Goal: Information Seeking & Learning: Learn about a topic

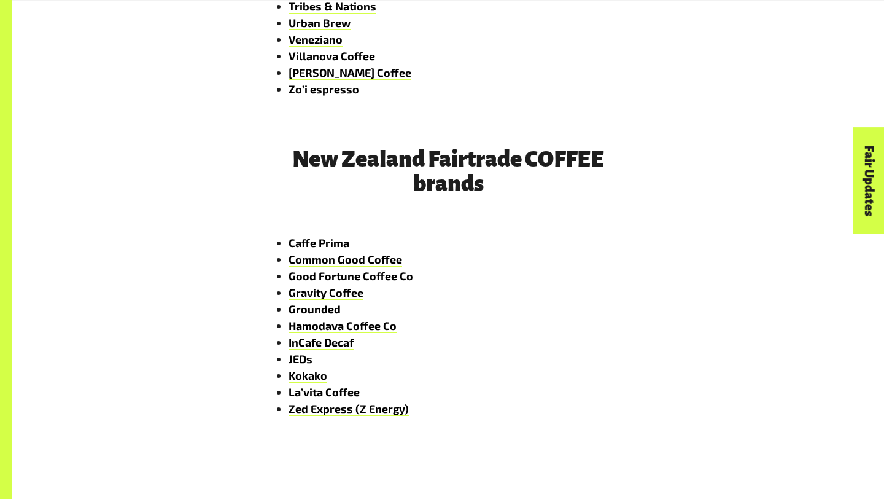
scroll to position [1854, 0]
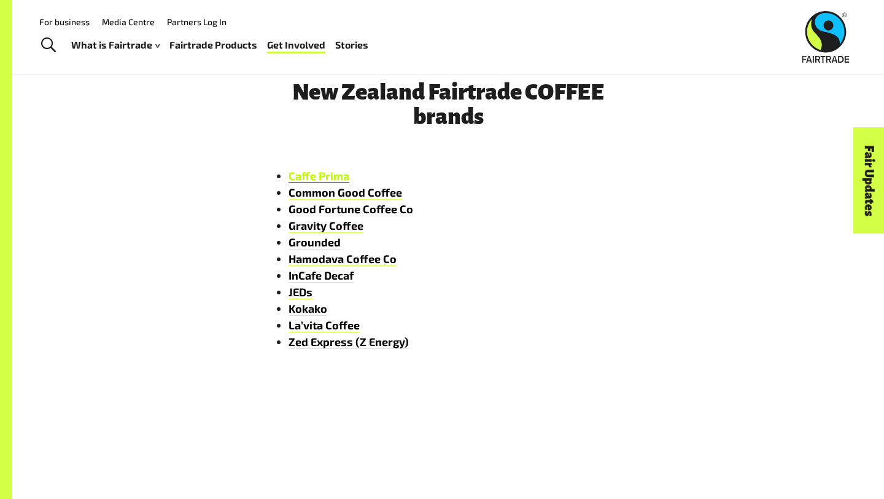
click at [323, 177] on link "Caffe Prima" at bounding box center [319, 176] width 61 height 14
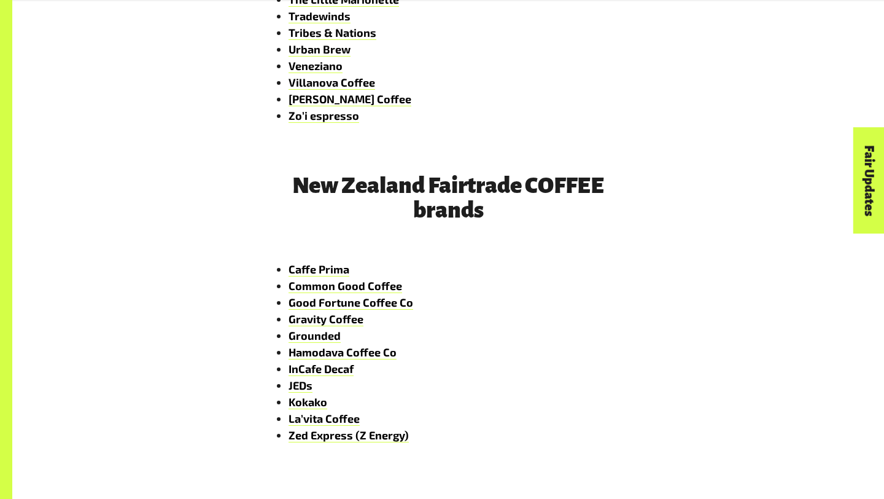
scroll to position [1798, 0]
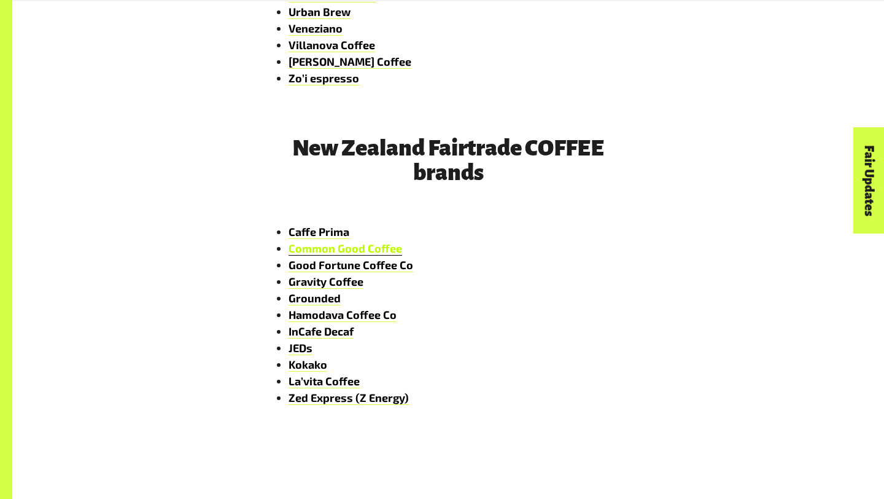
click at [313, 248] on link "Common Good Coffee" at bounding box center [346, 248] width 114 height 14
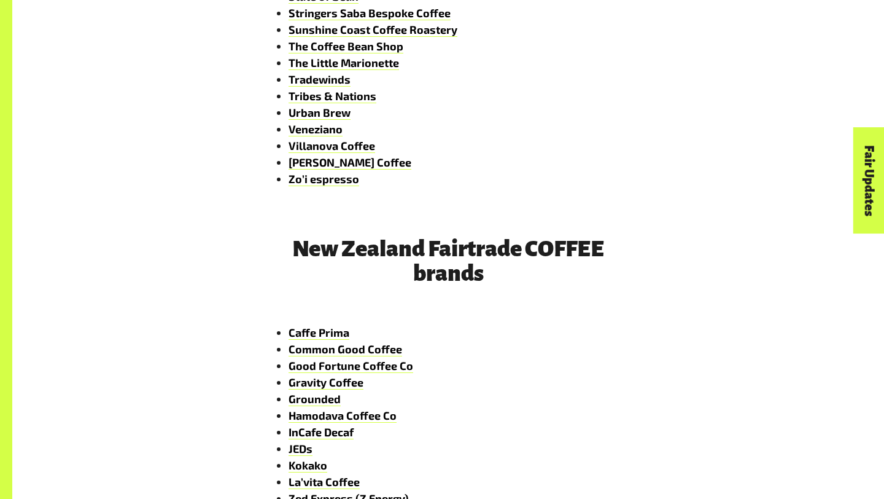
scroll to position [1798, 0]
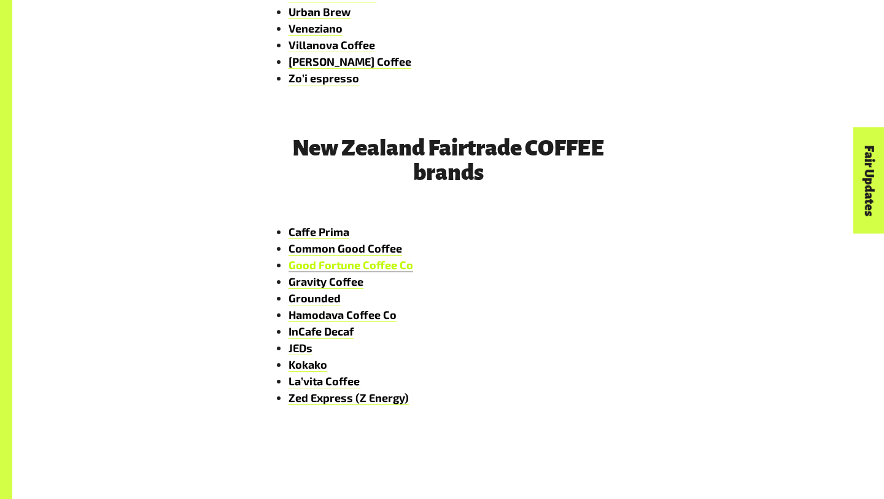
click at [348, 265] on link "Good Fortune Coffee Co" at bounding box center [351, 265] width 125 height 14
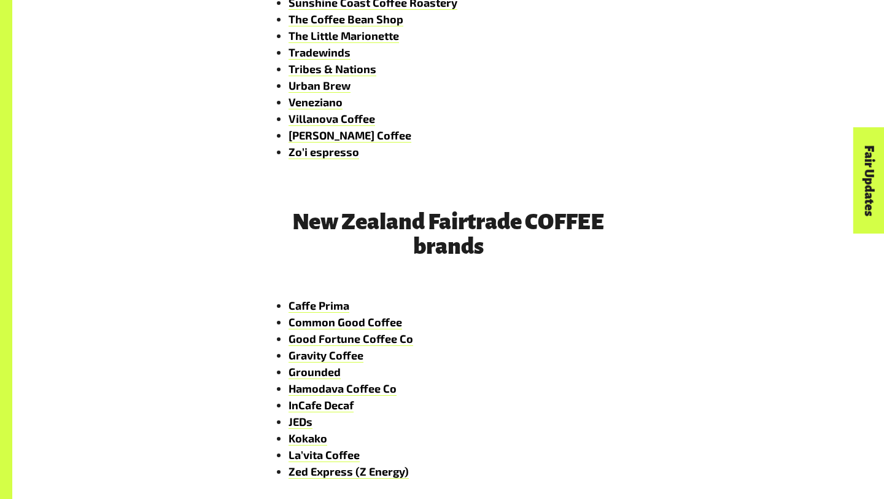
scroll to position [1798, 0]
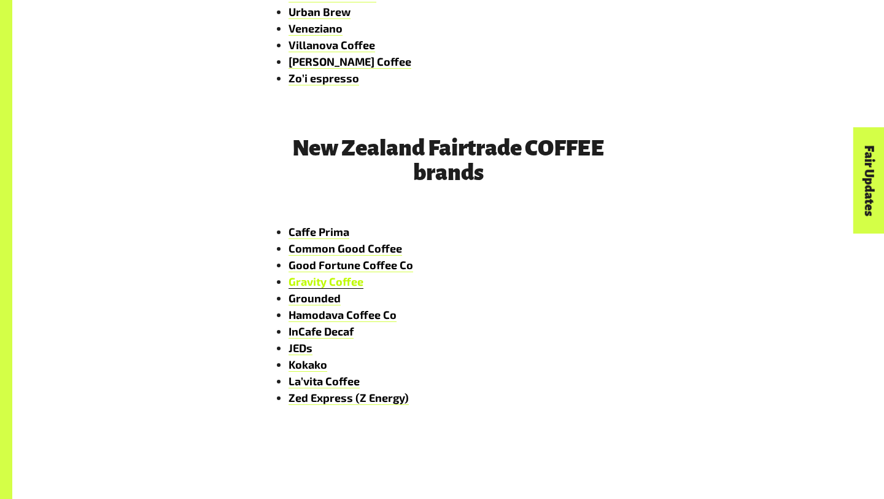
click at [340, 281] on link "Gravity Coffee" at bounding box center [326, 282] width 75 height 14
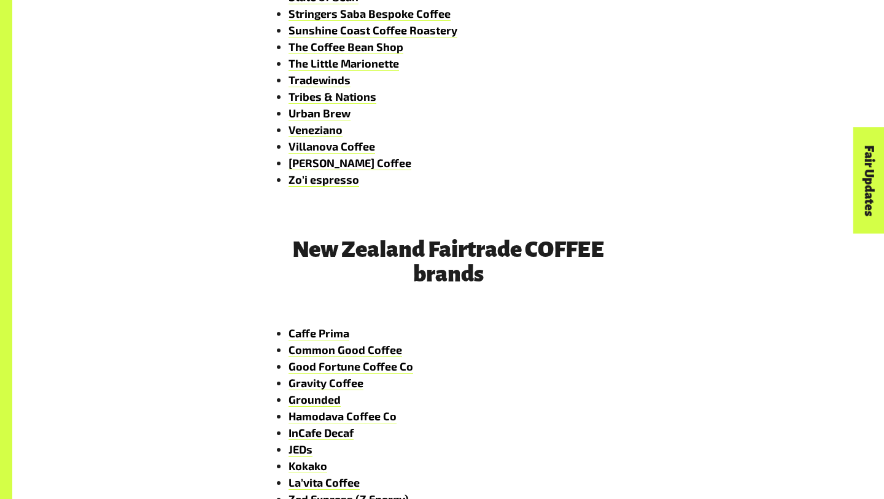
scroll to position [1798, 0]
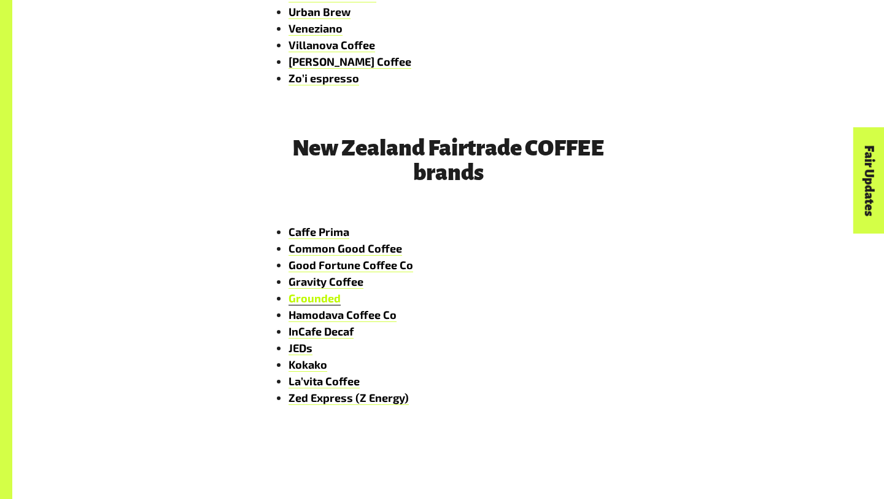
click at [322, 298] on link "Grounded" at bounding box center [315, 298] width 52 height 14
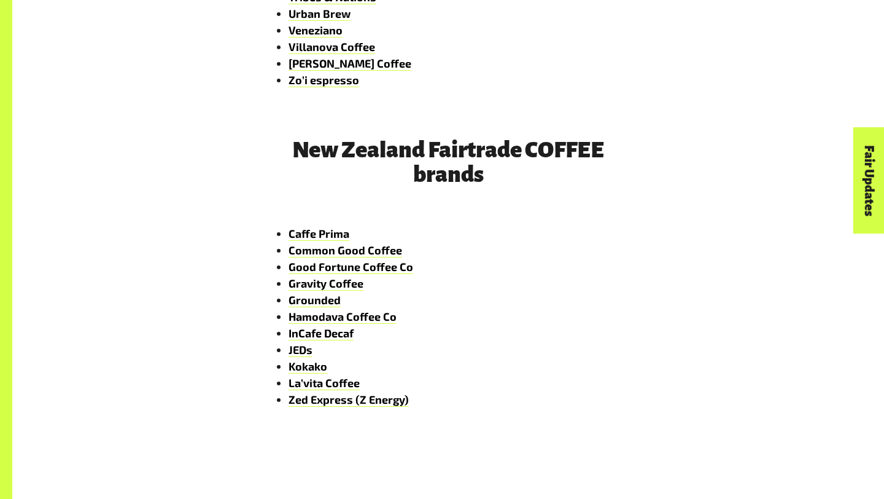
scroll to position [1798, 0]
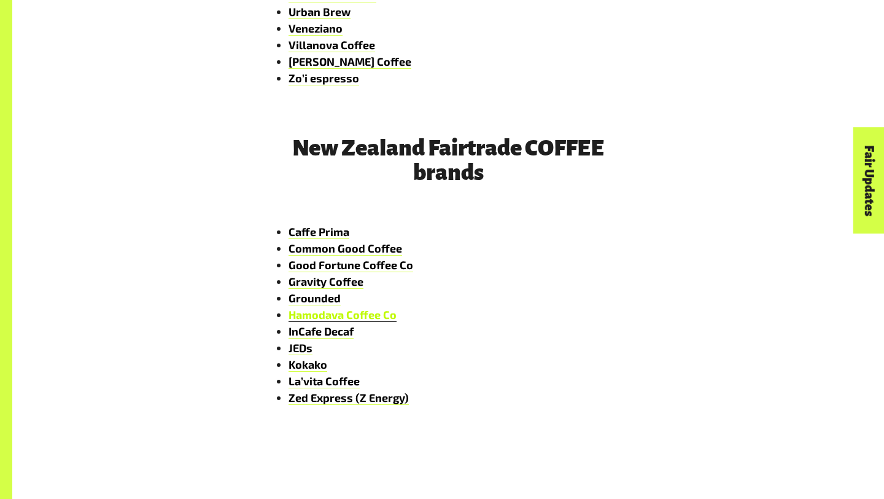
click at [357, 316] on link "Hamodava Coffee Co" at bounding box center [343, 315] width 108 height 14
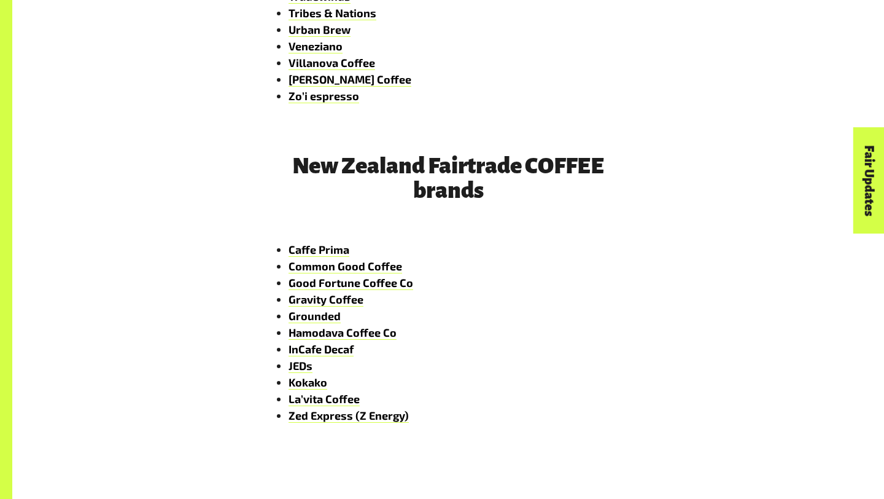
scroll to position [1798, 0]
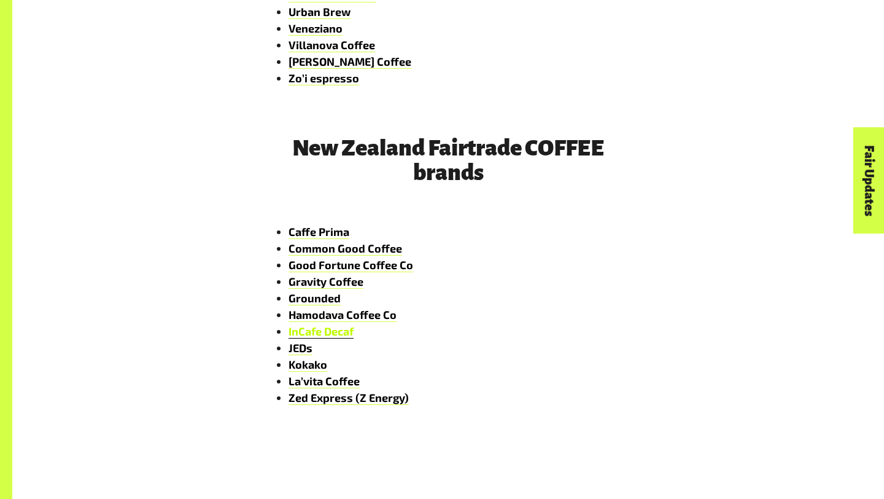
click at [318, 336] on link "InCafe Decaf" at bounding box center [321, 331] width 65 height 14
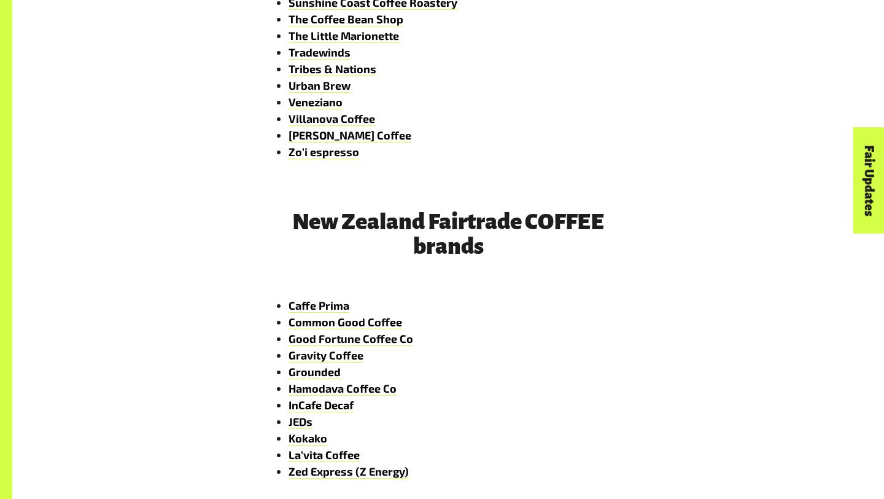
scroll to position [1798, 0]
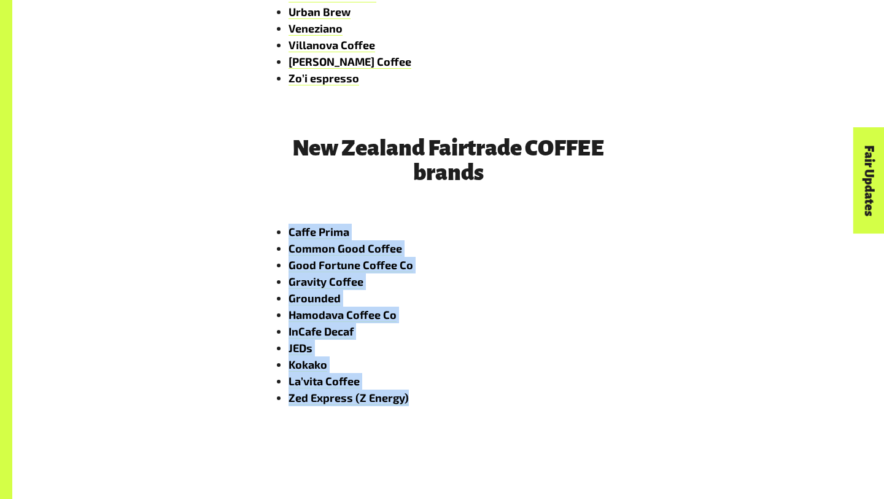
drag, startPoint x: 437, startPoint y: 405, endPoint x: 295, endPoint y: 222, distance: 231.1
copy ul "Caffe Prima Common Good Coffee Good Fortune Coffee Co Gravity Coffee Grounded H…"
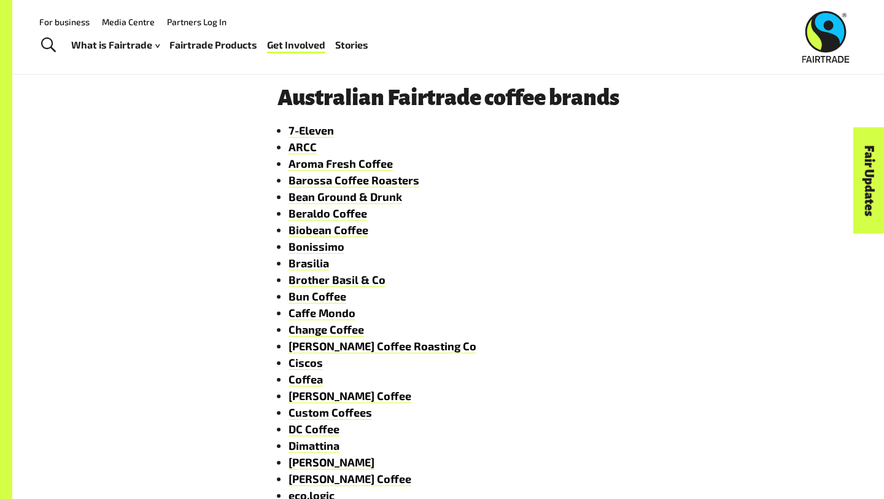
scroll to position [519, 0]
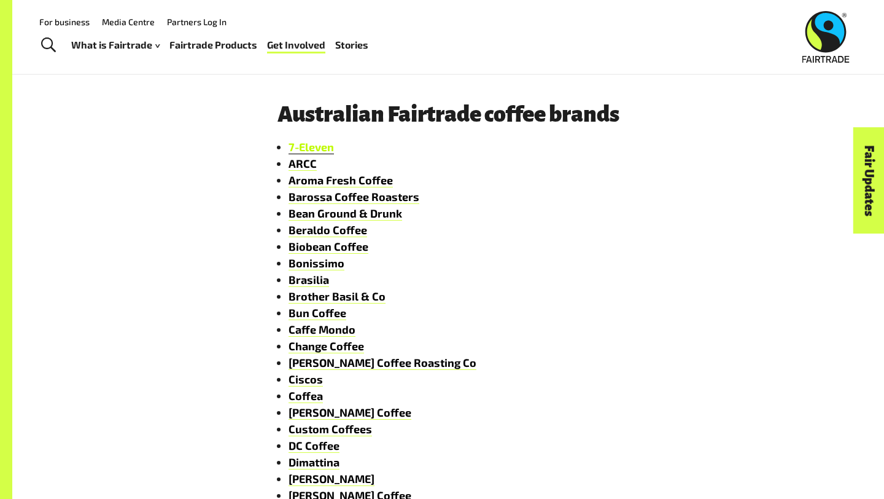
click at [320, 150] on link "7-Eleven" at bounding box center [311, 147] width 45 height 14
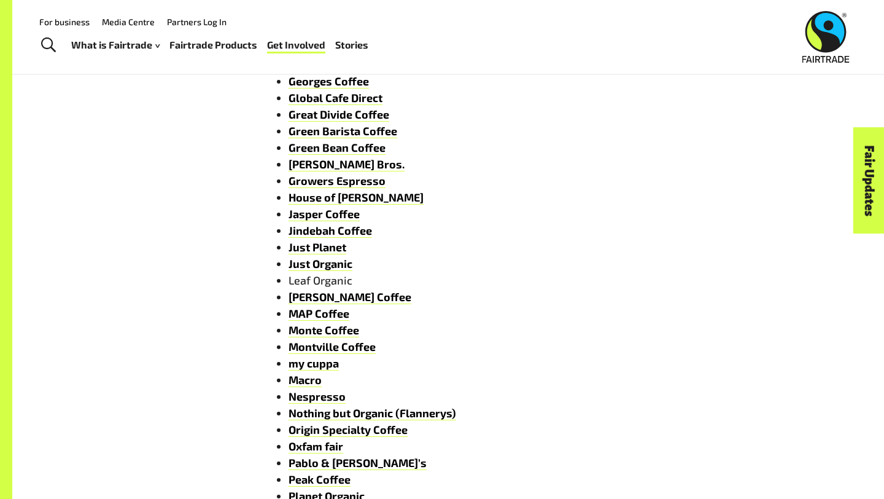
scroll to position [758, 0]
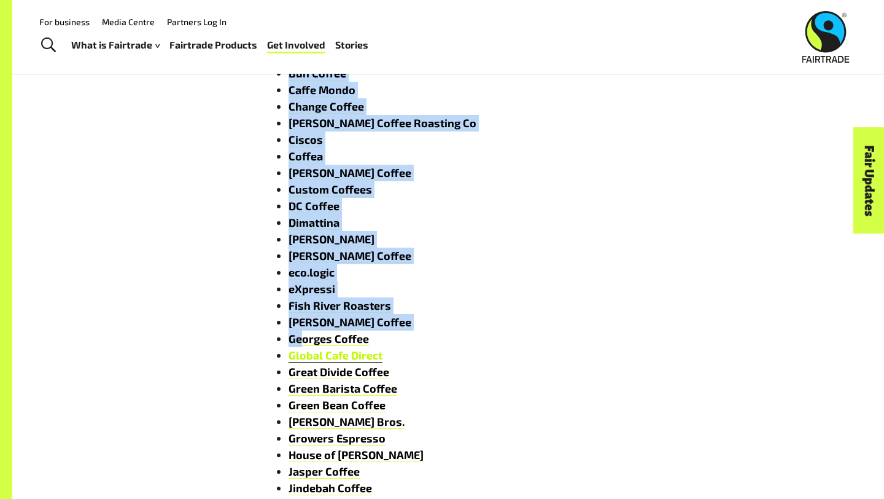
drag, startPoint x: 407, startPoint y: 70, endPoint x: 306, endPoint y: 350, distance: 297.4
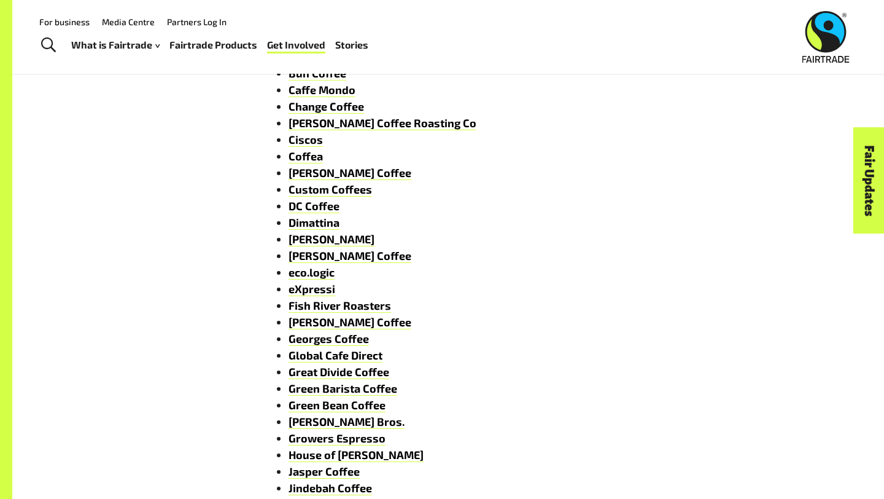
click at [524, 347] on li "Global Cafe Direct" at bounding box center [461, 355] width 344 height 17
